Goal: Check status: Check status

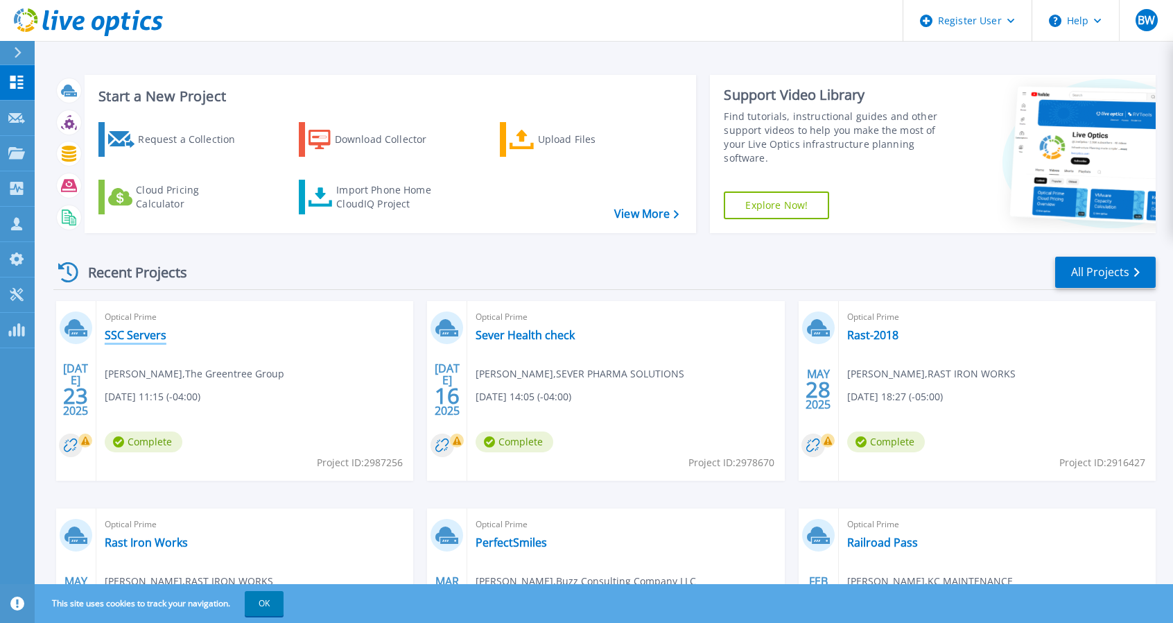
click at [129, 338] on link "SSC Servers" at bounding box center [136, 335] width 62 height 14
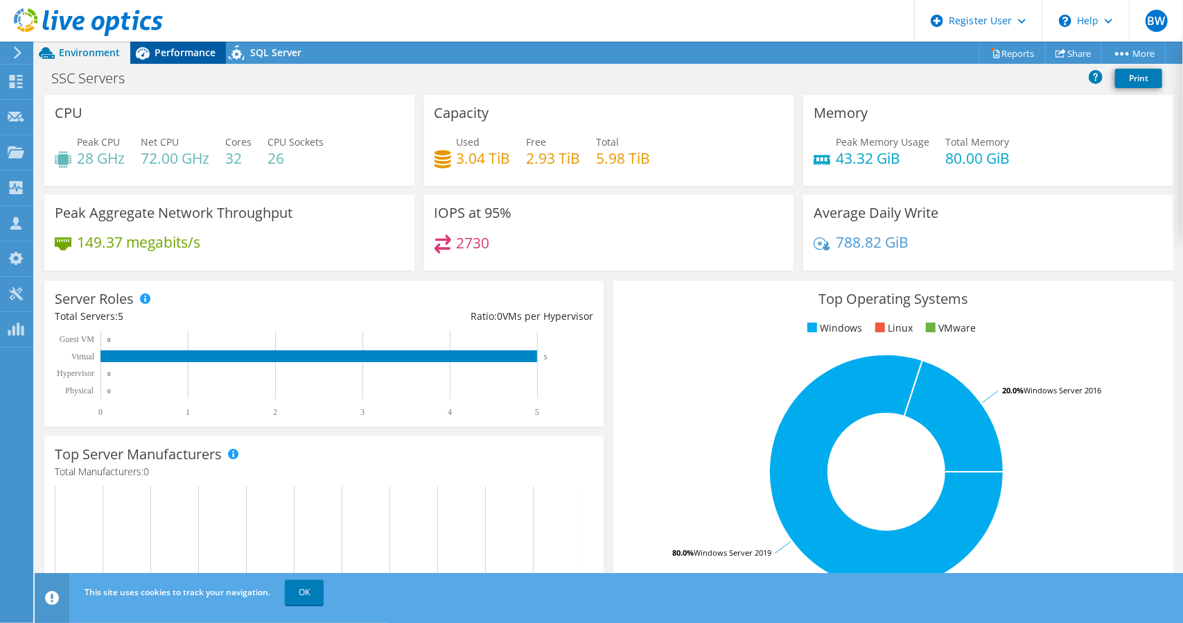
click at [176, 60] on div "Performance" at bounding box center [178, 53] width 96 height 22
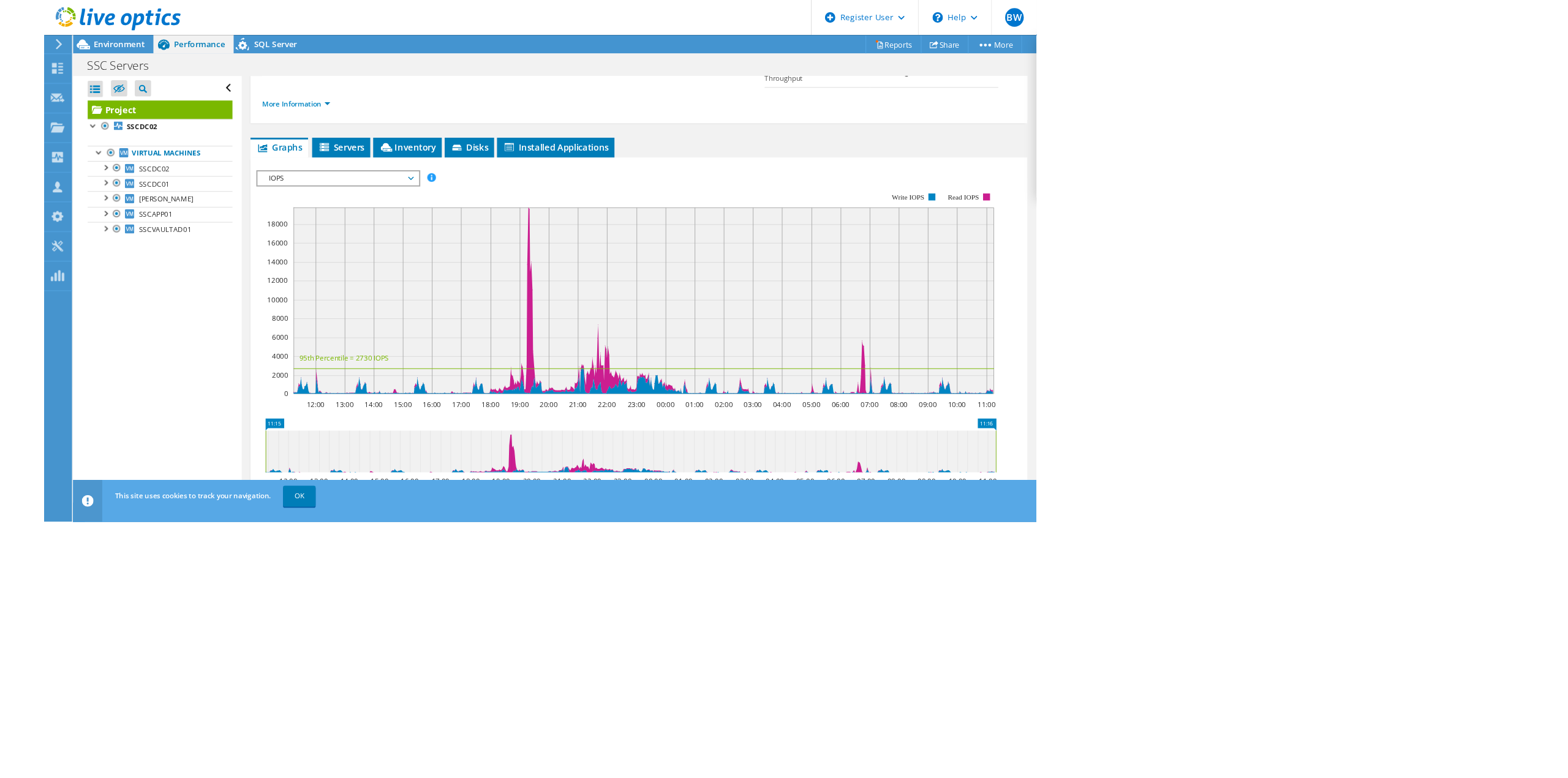
scroll to position [81, 0]
